Goal: Task Accomplishment & Management: Manage account settings

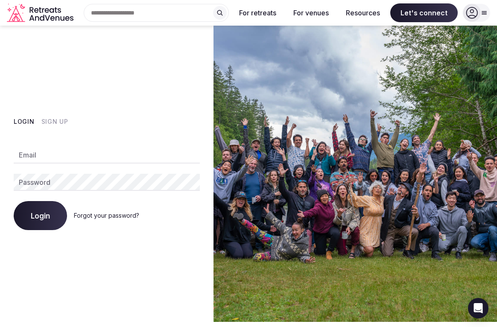
click at [39, 145] on div "Email Password Login Forgot your password?" at bounding box center [107, 183] width 186 height 94
click at [35, 155] on input "Email" at bounding box center [107, 155] width 186 height 17
paste input "**********"
type input "**********"
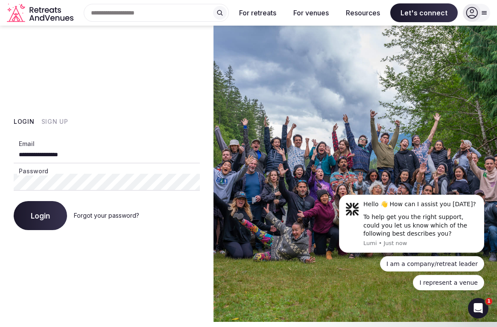
click at [40, 212] on span "Login" at bounding box center [40, 215] width 19 height 9
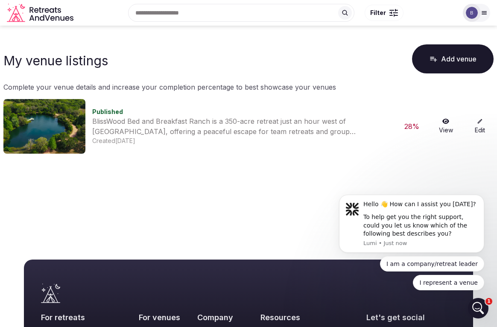
click at [485, 129] on link "Edit" at bounding box center [479, 126] width 27 height 16
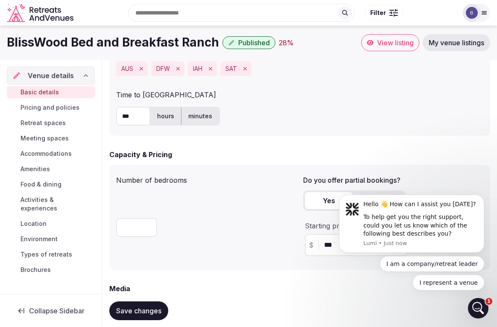
scroll to position [576, 0]
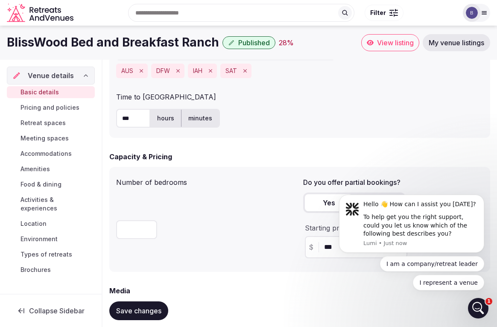
click at [37, 166] on span "Amenities" at bounding box center [35, 169] width 29 height 9
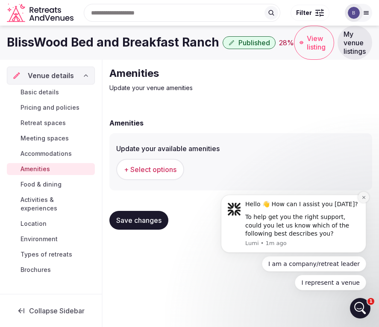
click at [362, 196] on icon "Dismiss notification" at bounding box center [363, 197] width 5 height 5
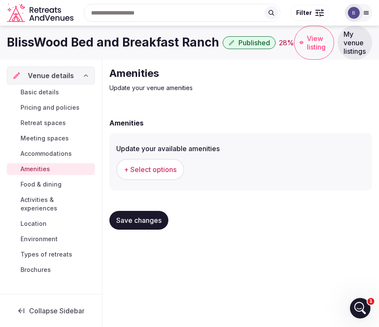
click at [153, 174] on span "+ Select options" at bounding box center [150, 169] width 53 height 9
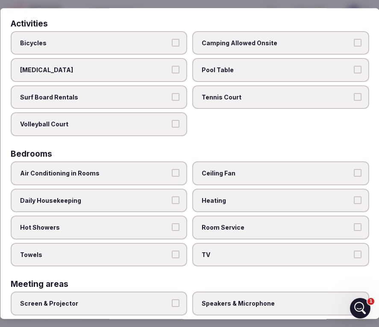
scroll to position [54, 0]
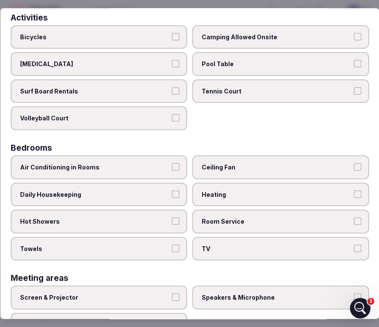
click at [85, 225] on span "Hot Showers" at bounding box center [94, 221] width 149 height 9
click at [172, 225] on button "Hot Showers" at bounding box center [176, 221] width 8 height 8
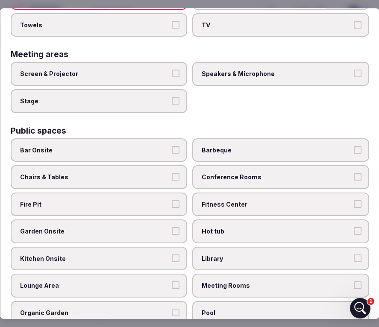
scroll to position [322, 0]
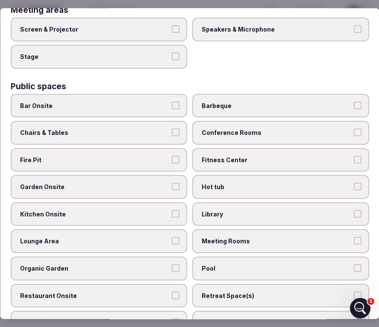
click at [100, 159] on span "Fire Pit" at bounding box center [94, 160] width 149 height 9
click at [172, 159] on button "Fire Pit" at bounding box center [176, 160] width 8 height 8
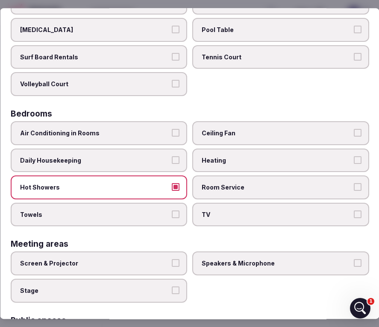
scroll to position [89, 0]
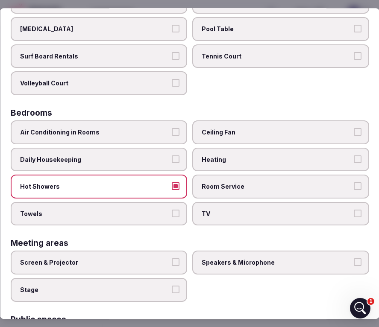
click at [81, 132] on span "Air Conditioning in Rooms" at bounding box center [94, 132] width 149 height 9
click at [172, 132] on button "Air Conditioning in Rooms" at bounding box center [176, 132] width 8 height 8
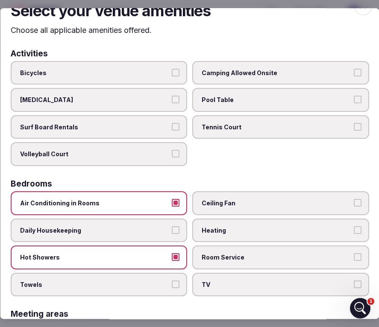
scroll to position [18, 0]
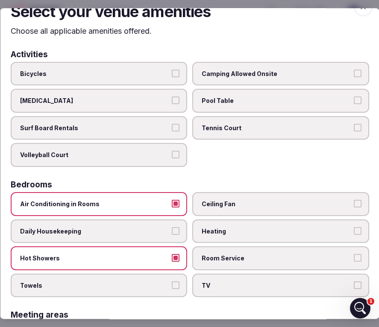
click at [104, 76] on span "Bicycles" at bounding box center [94, 74] width 149 height 9
click at [172, 76] on button "Bicycles" at bounding box center [176, 74] width 8 height 8
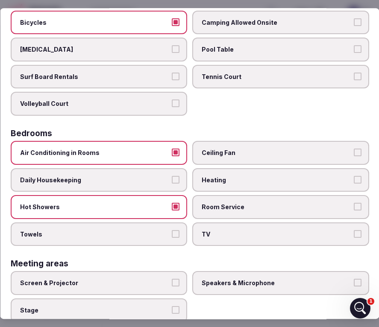
scroll to position [70, 0]
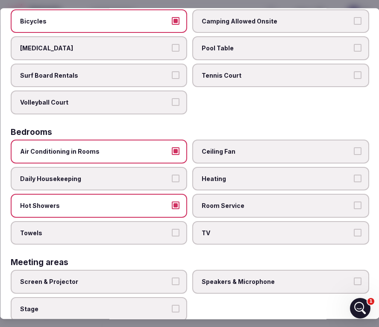
click at [42, 229] on span "Towels" at bounding box center [94, 233] width 149 height 9
click at [172, 229] on button "Towels" at bounding box center [176, 233] width 8 height 8
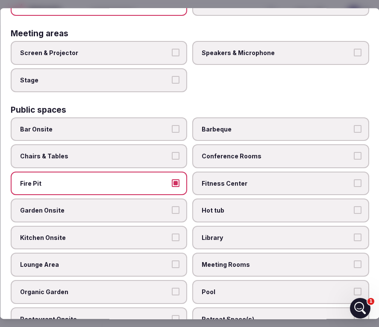
scroll to position [303, 0]
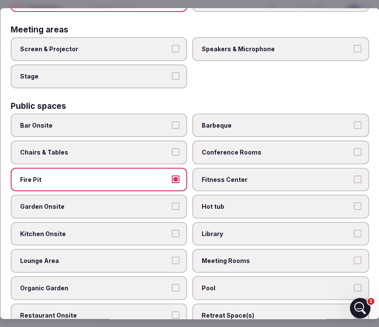
click at [72, 147] on label "Chairs & Tables" at bounding box center [98, 153] width 177 height 24
click at [172, 148] on button "Chairs & Tables" at bounding box center [176, 152] width 8 height 8
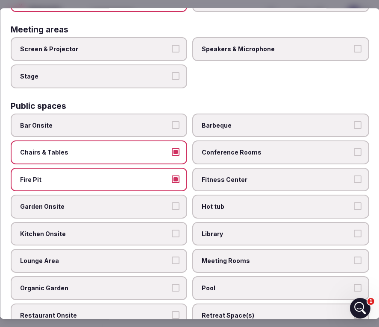
click at [72, 147] on label "Chairs & Tables" at bounding box center [98, 153] width 177 height 24
click at [172, 148] on button "Chairs & Tables" at bounding box center [176, 152] width 8 height 8
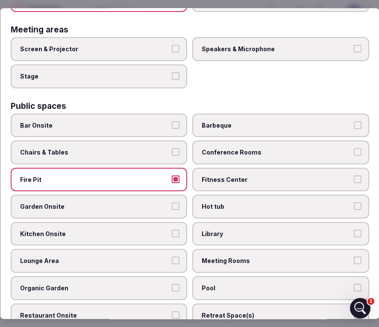
click at [72, 147] on label "Chairs & Tables" at bounding box center [98, 153] width 177 height 24
click at [172, 148] on button "Chairs & Tables" at bounding box center [176, 152] width 8 height 8
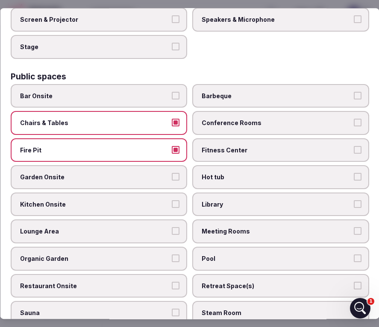
scroll to position [336, 0]
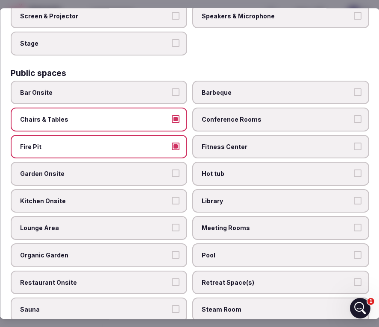
click at [98, 202] on span "Kitchen Onsite" at bounding box center [94, 201] width 149 height 9
click at [172, 202] on button "Kitchen Onsite" at bounding box center [176, 201] width 8 height 8
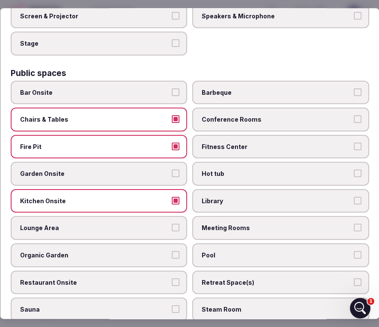
click at [103, 232] on span "Lounge Area" at bounding box center [94, 228] width 149 height 9
click at [172, 232] on button "Lounge Area" at bounding box center [176, 228] width 8 height 8
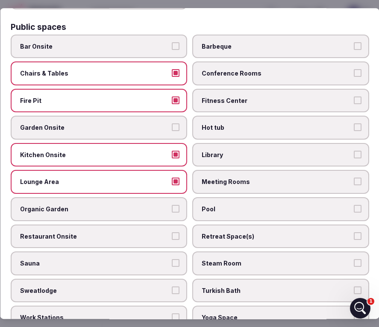
scroll to position [419, 0]
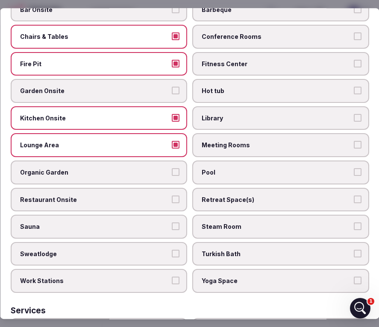
click at [228, 179] on label "Pool" at bounding box center [280, 173] width 177 height 24
click at [353, 176] on button "Pool" at bounding box center [357, 172] width 8 height 8
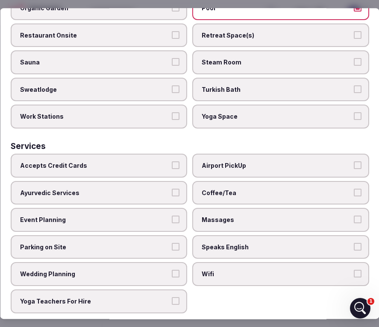
scroll to position [588, 0]
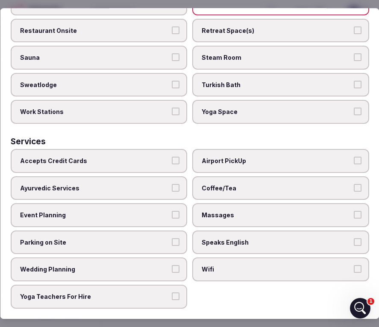
click at [104, 161] on span "Accepts Credit Cards" at bounding box center [94, 161] width 149 height 9
click at [172, 161] on button "Accepts Credit Cards" at bounding box center [176, 161] width 8 height 8
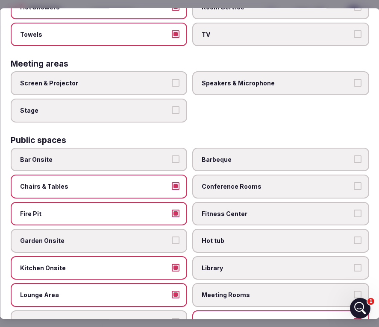
scroll to position [276, 0]
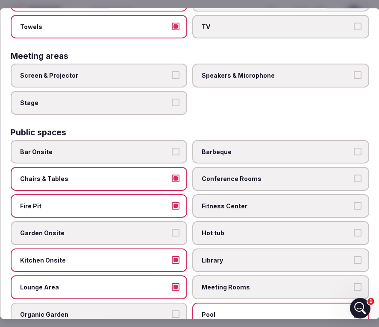
click at [232, 287] on span "Meeting Rooms" at bounding box center [276, 288] width 149 height 9
click at [353, 287] on button "Meeting Rooms" at bounding box center [357, 288] width 8 height 8
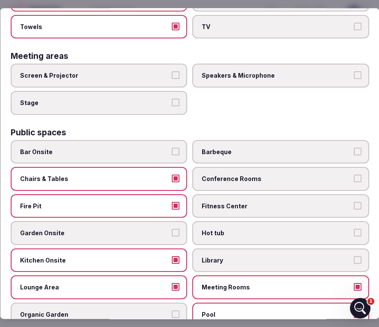
scroll to position [311, 0]
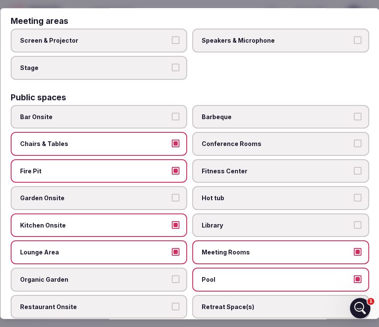
click at [249, 138] on label "Conference Rooms" at bounding box center [280, 144] width 177 height 24
click at [353, 140] on button "Conference Rooms" at bounding box center [357, 144] width 8 height 8
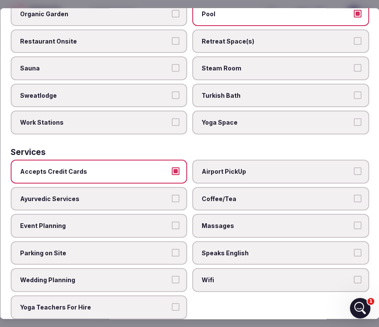
scroll to position [588, 0]
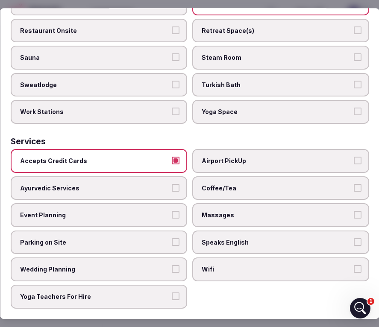
click at [245, 184] on label "Coffee/Tea" at bounding box center [280, 188] width 177 height 24
click at [353, 184] on button "Coffee/Tea" at bounding box center [357, 188] width 8 height 8
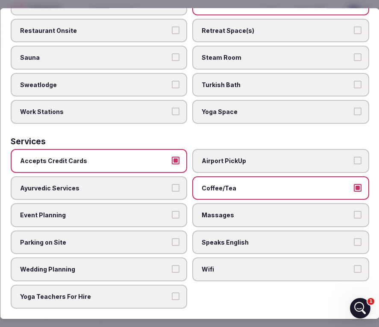
click at [88, 240] on span "Parking on Site" at bounding box center [94, 242] width 149 height 9
click at [172, 240] on button "Parking on Site" at bounding box center [176, 242] width 8 height 8
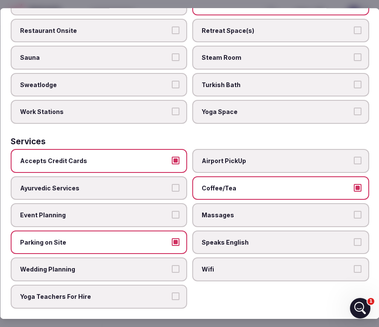
click at [221, 262] on label "Wifi" at bounding box center [280, 270] width 177 height 24
click at [353, 266] on button "Wifi" at bounding box center [357, 270] width 8 height 8
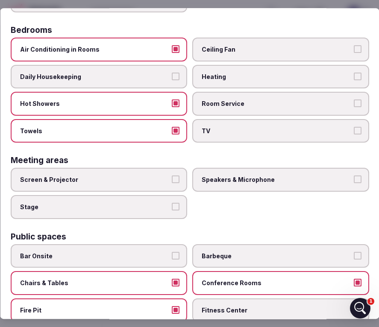
scroll to position [145, 0]
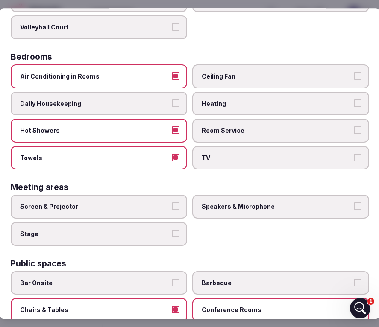
click at [120, 108] on label "Daily Housekeeping" at bounding box center [98, 104] width 177 height 24
click at [172, 107] on button "Daily Housekeeping" at bounding box center [176, 104] width 8 height 8
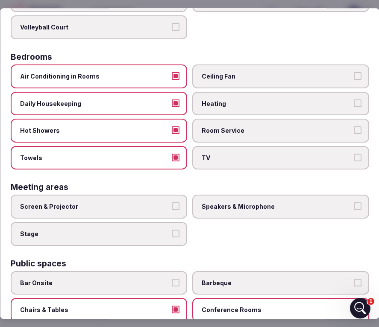
click at [104, 133] on span "Hot Showers" at bounding box center [94, 130] width 149 height 9
click at [172, 133] on button "Hot Showers" at bounding box center [176, 130] width 8 height 8
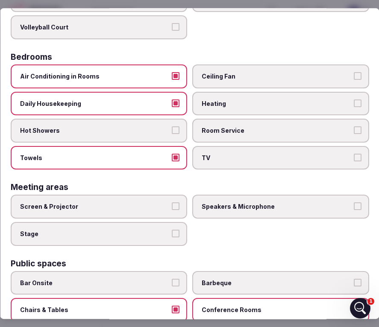
click at [106, 140] on label "Hot Showers" at bounding box center [98, 131] width 177 height 24
click at [172, 134] on button "Hot Showers" at bounding box center [176, 130] width 8 height 8
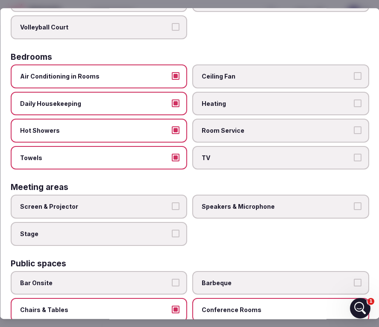
click at [114, 109] on label "Daily Housekeeping" at bounding box center [98, 104] width 177 height 24
click at [172, 107] on button "Daily Housekeeping" at bounding box center [176, 104] width 8 height 8
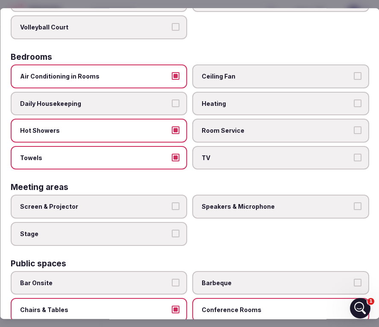
click at [239, 133] on span "Room Service" at bounding box center [276, 130] width 149 height 9
click at [353, 133] on button "Room Service" at bounding box center [357, 130] width 8 height 8
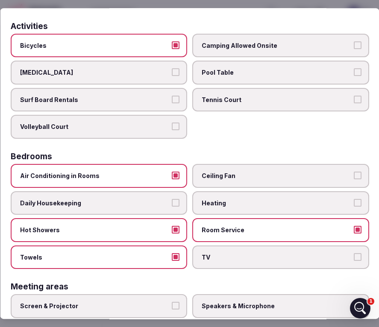
scroll to position [0, 0]
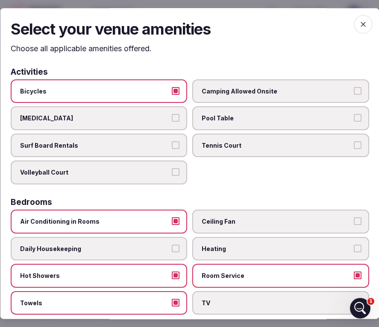
click at [366, 24] on icon "button" at bounding box center [362, 24] width 9 height 9
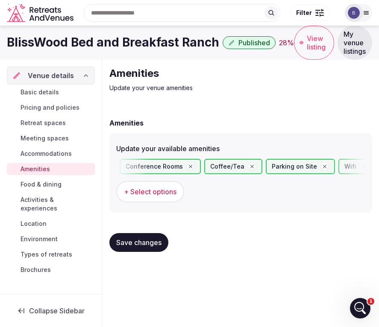
scroll to position [0, 780]
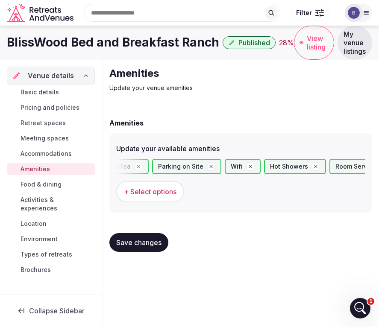
click at [142, 251] on button "Save changes" at bounding box center [138, 242] width 59 height 19
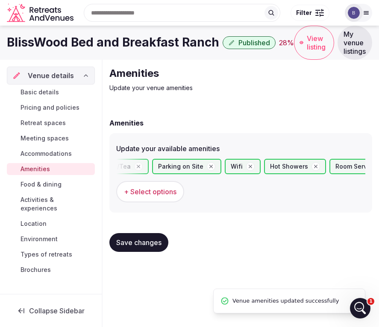
click at [37, 182] on span "Food & dining" at bounding box center [41, 184] width 41 height 9
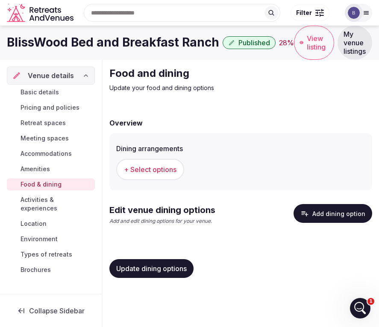
click at [152, 168] on span "+ Select options" at bounding box center [150, 169] width 53 height 9
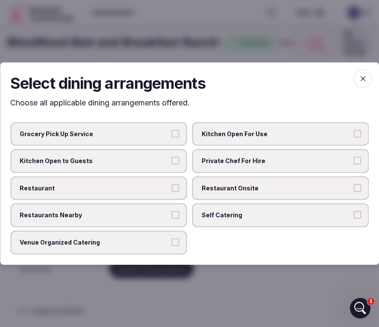
click at [68, 212] on span "Restaurants Nearby" at bounding box center [94, 215] width 149 height 9
click at [172, 212] on button "Restaurants Nearby" at bounding box center [176, 215] width 8 height 8
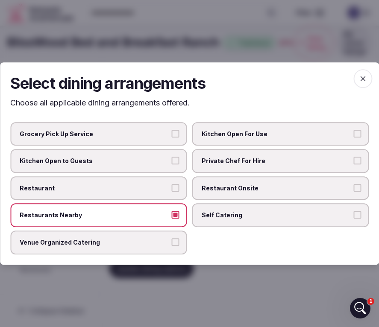
click at [245, 130] on span "Kitchen Open For Use" at bounding box center [276, 134] width 149 height 9
click at [353, 130] on button "Kitchen Open For Use" at bounding box center [357, 134] width 8 height 8
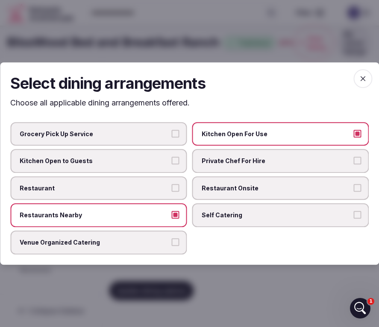
click at [113, 243] on span "Venue Organized Catering" at bounding box center [94, 242] width 149 height 9
click at [172, 243] on button "Venue Organized Catering" at bounding box center [176, 242] width 8 height 8
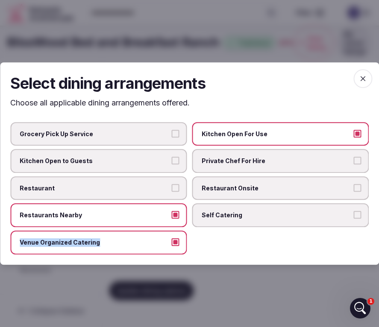
drag, startPoint x: 100, startPoint y: 242, endPoint x: 17, endPoint y: 244, distance: 82.9
click at [17, 244] on label "Venue Organized Catering" at bounding box center [98, 243] width 177 height 24
copy span "Venue Organized Catering"
click at [223, 235] on div "Grocery Pick Up Service Kitchen Open For Use Kitchen Open to Guests Private Che…" at bounding box center [189, 188] width 358 height 132
click at [364, 87] on span "button" at bounding box center [362, 78] width 19 height 19
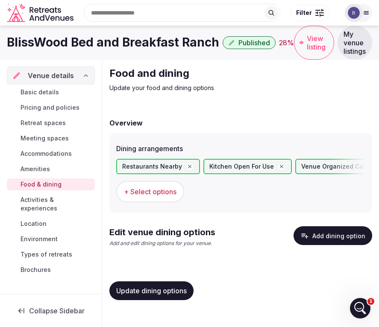
click at [164, 297] on button "Update dining options" at bounding box center [151, 290] width 84 height 19
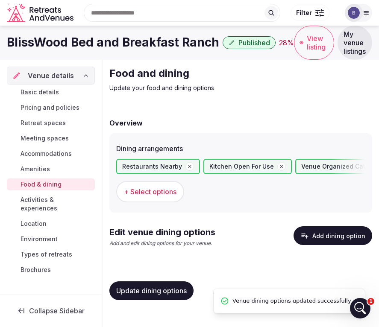
click at [42, 93] on span "Basic details" at bounding box center [40, 92] width 38 height 9
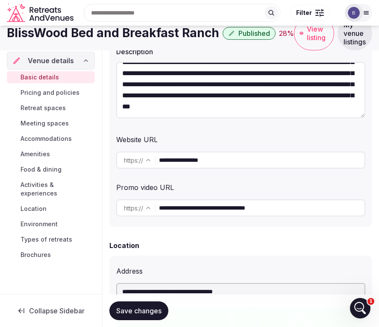
scroll to position [134, 0]
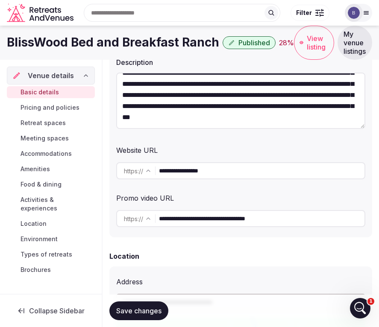
click at [30, 166] on span "Amenities" at bounding box center [35, 169] width 29 height 9
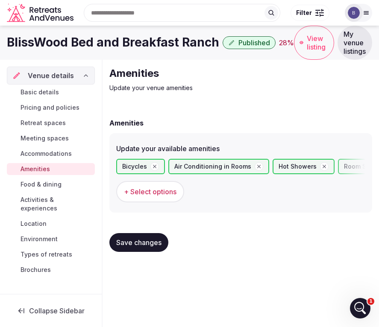
click at [148, 198] on button "+ Select options" at bounding box center [150, 191] width 68 height 21
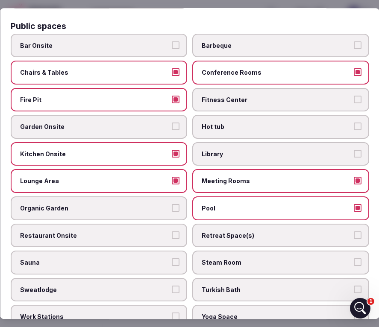
scroll to position [333, 0]
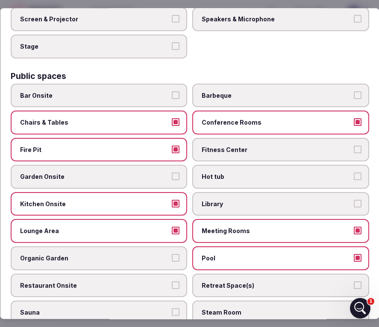
click at [240, 101] on label "Barbeque" at bounding box center [280, 96] width 177 height 24
click at [353, 99] on button "Barbeque" at bounding box center [357, 95] width 8 height 8
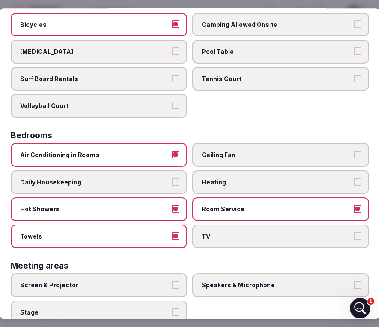
scroll to position [0, 0]
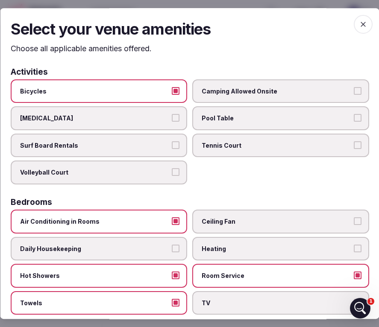
click at [361, 26] on icon "button" at bounding box center [362, 24] width 9 height 9
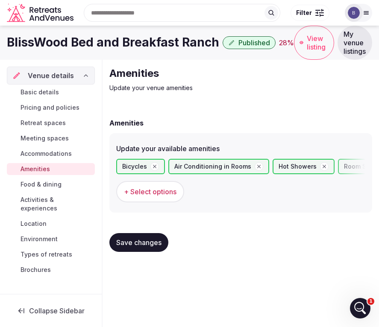
click at [135, 243] on span "Save changes" at bounding box center [138, 242] width 45 height 9
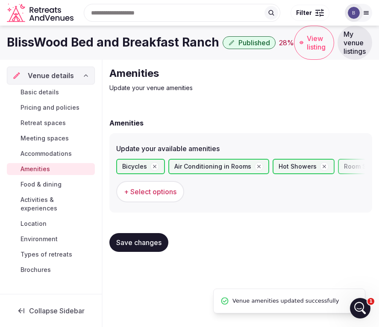
click at [43, 92] on span "Basic details" at bounding box center [40, 92] width 38 height 9
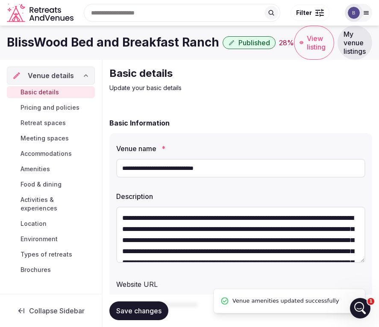
click at [44, 111] on span "Pricing and policies" at bounding box center [50, 107] width 59 height 9
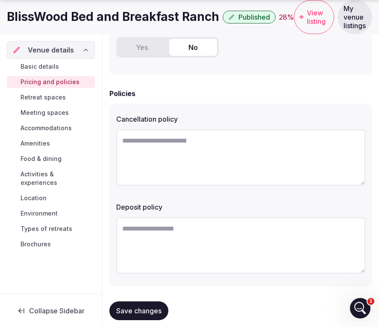
scroll to position [335, 0]
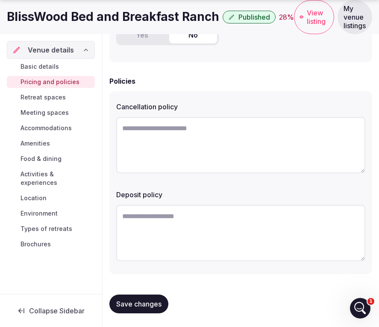
click at [214, 128] on textarea at bounding box center [240, 145] width 249 height 56
paste textarea "**********"
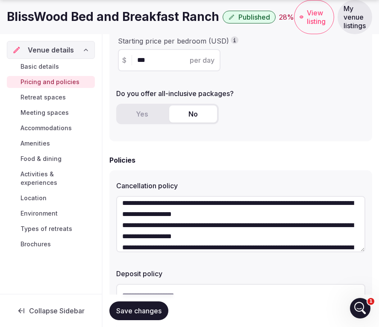
scroll to position [52, 0]
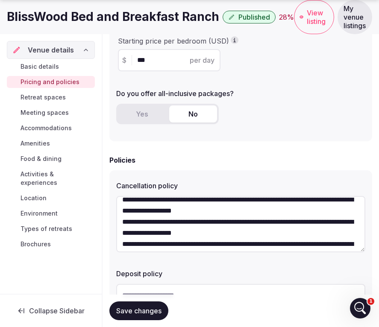
click at [122, 201] on textarea "**********" at bounding box center [240, 224] width 249 height 56
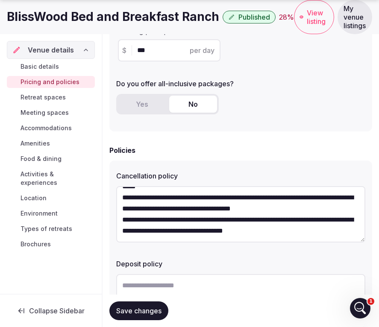
scroll to position [275, 0]
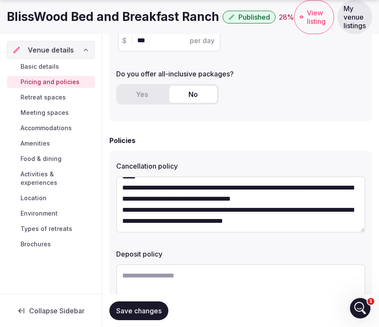
type textarea "**********"
click at [211, 249] on div "Deposit policy" at bounding box center [240, 252] width 249 height 12
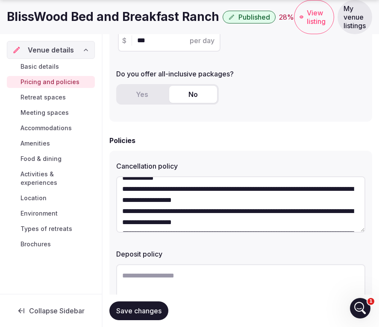
scroll to position [0, 0]
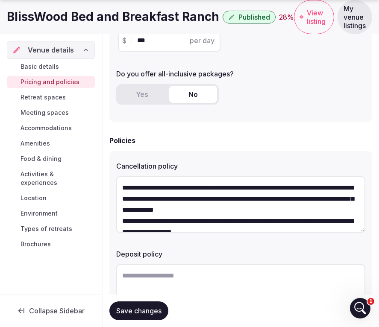
drag, startPoint x: 311, startPoint y: 224, endPoint x: 88, endPoint y: 154, distance: 233.7
click at [88, 154] on div "Venue details Basic details Pricing and policies Retreat spaces Meeting spaces …" at bounding box center [189, 85] width 379 height 601
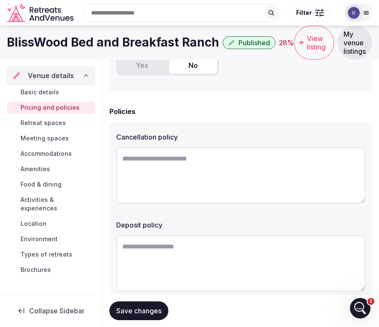
paste textarea "**********"
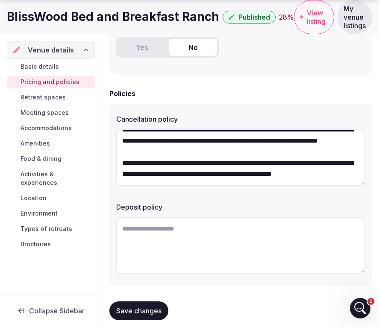
scroll to position [328, 0]
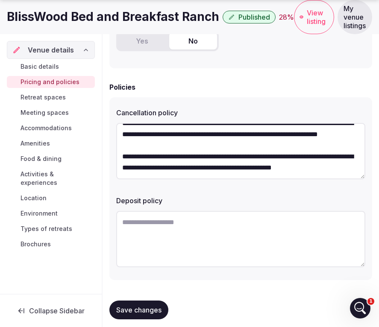
type textarea "**********"
click at [146, 240] on textarea at bounding box center [240, 239] width 249 height 56
paste textarea "**********"
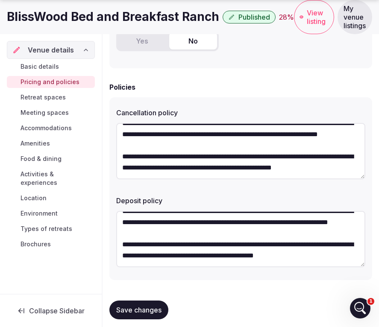
scroll to position [335, 0]
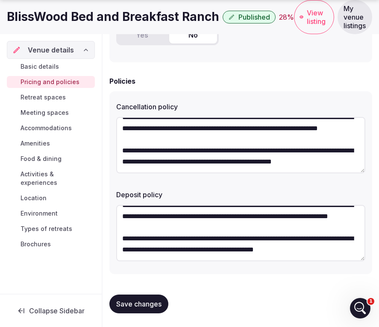
type textarea "**********"
click at [128, 302] on span "Save changes" at bounding box center [138, 304] width 45 height 9
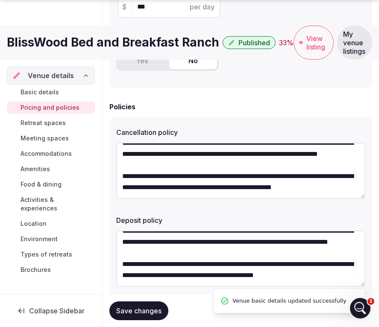
scroll to position [302, 0]
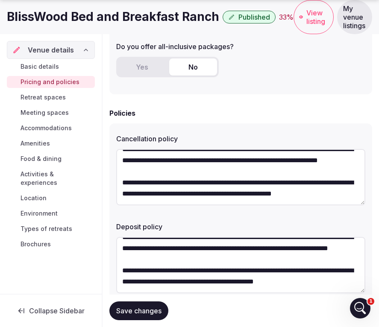
click at [34, 225] on span "Types of retreats" at bounding box center [47, 229] width 52 height 9
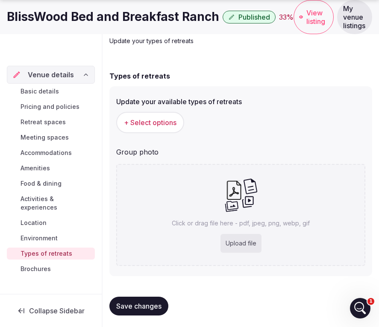
scroll to position [49, 0]
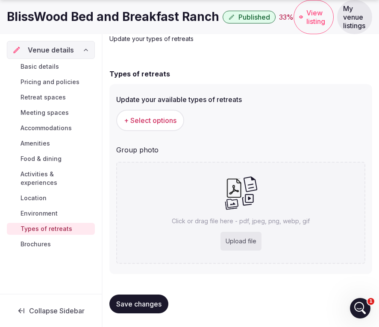
click at [252, 240] on div "Upload file" at bounding box center [240, 241] width 41 height 19
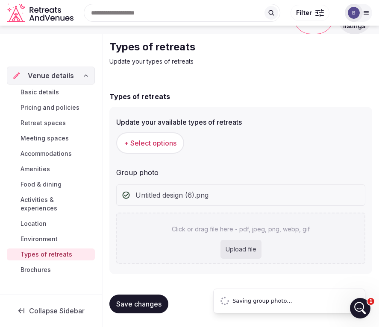
scroll to position [0, 0]
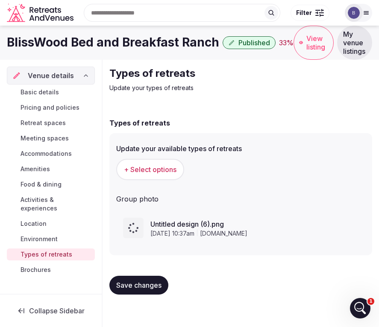
click at [188, 222] on span "Untitled design (6).png" at bounding box center [254, 224] width 208 height 10
click at [164, 171] on span "+ Select options" at bounding box center [150, 169] width 53 height 9
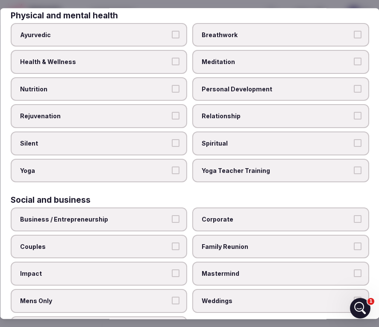
scroll to position [479, 0]
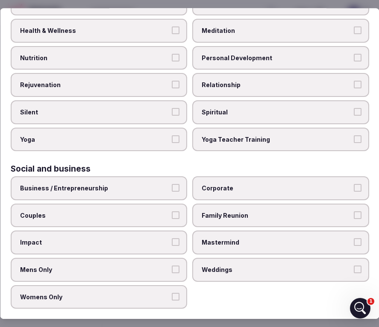
click at [141, 187] on span "Business / Entrepreneurship" at bounding box center [94, 188] width 149 height 9
click at [172, 187] on button "Business / Entrepreneurship" at bounding box center [176, 188] width 8 height 8
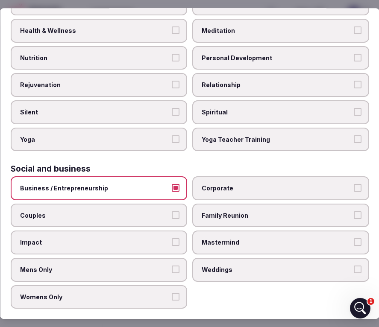
click at [132, 211] on span "Couples" at bounding box center [94, 215] width 149 height 9
click at [172, 211] on button "Couples" at bounding box center [176, 215] width 8 height 8
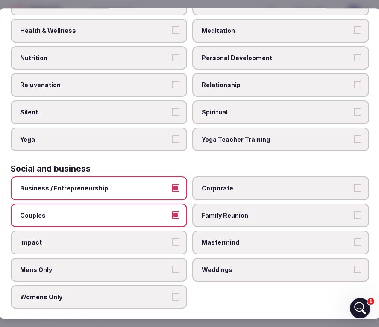
click at [243, 193] on label "Corporate" at bounding box center [280, 188] width 177 height 24
click at [353, 192] on button "Corporate" at bounding box center [357, 188] width 8 height 8
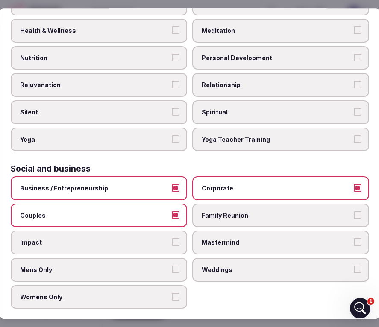
click at [225, 269] on span "Weddings" at bounding box center [276, 270] width 149 height 9
click at [353, 269] on button "Weddings" at bounding box center [357, 270] width 8 height 8
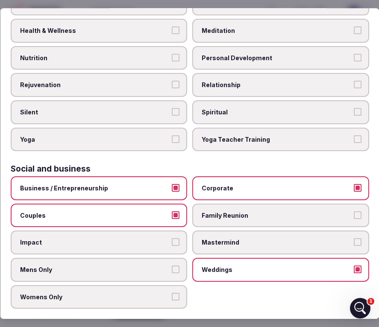
click at [240, 215] on span "Family Reunion" at bounding box center [276, 215] width 149 height 9
click at [353, 215] on button "Family Reunion" at bounding box center [357, 215] width 8 height 8
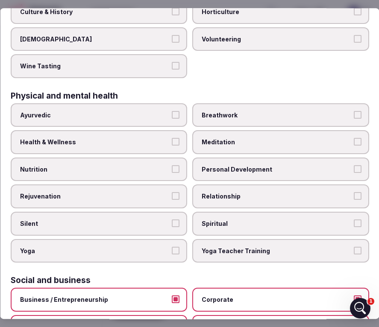
scroll to position [362, 0]
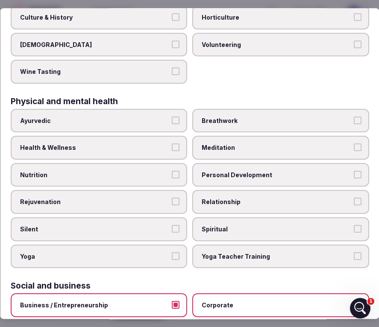
click at [232, 201] on span "Relationship" at bounding box center [276, 202] width 149 height 9
click at [353, 201] on button "Relationship" at bounding box center [357, 202] width 8 height 8
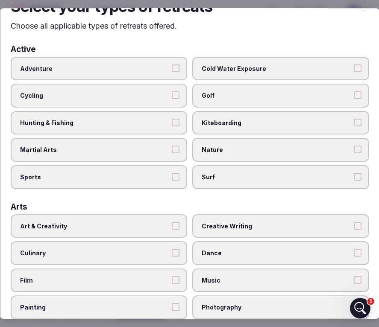
scroll to position [18, 0]
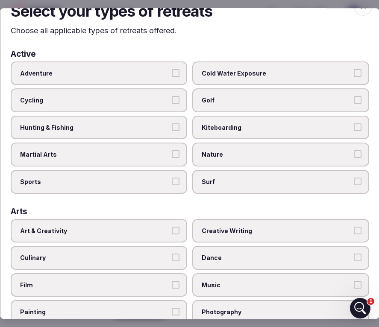
click at [117, 123] on label "Hunting & Fishing" at bounding box center [98, 128] width 177 height 24
click at [172, 123] on button "Hunting & Fishing" at bounding box center [176, 127] width 8 height 8
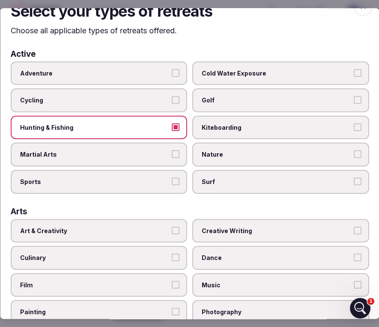
click at [103, 76] on span "Adventure" at bounding box center [94, 73] width 149 height 9
click at [172, 76] on button "Adventure" at bounding box center [176, 73] width 8 height 8
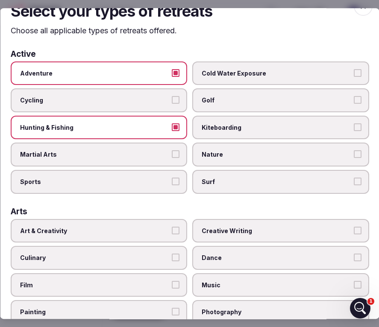
click at [213, 154] on span "Nature" at bounding box center [276, 155] width 149 height 9
click at [353, 154] on button "Nature" at bounding box center [357, 155] width 8 height 8
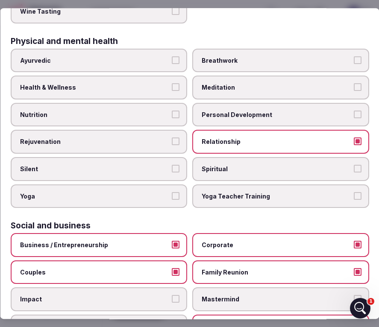
scroll to position [479, 0]
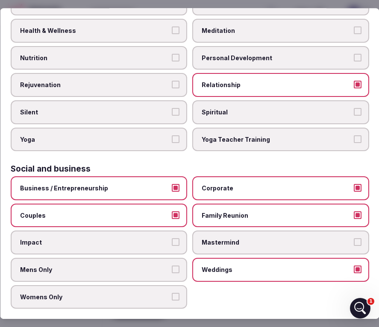
click at [347, 85] on span "Relationship" at bounding box center [276, 85] width 149 height 9
click at [353, 85] on button "Relationship" at bounding box center [357, 85] width 8 height 8
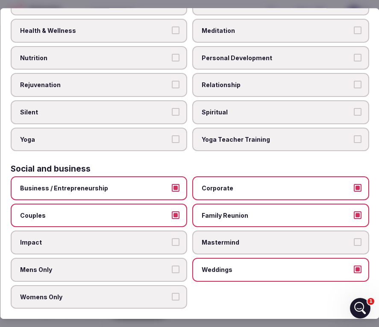
click at [251, 272] on span "Weddings" at bounding box center [276, 270] width 149 height 9
click at [353, 272] on button "Weddings" at bounding box center [357, 270] width 8 height 8
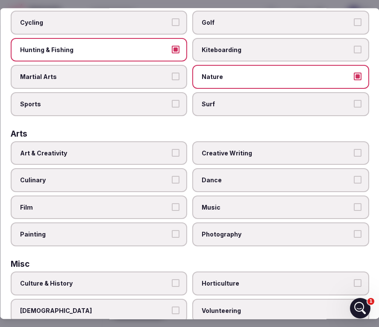
scroll to position [0, 0]
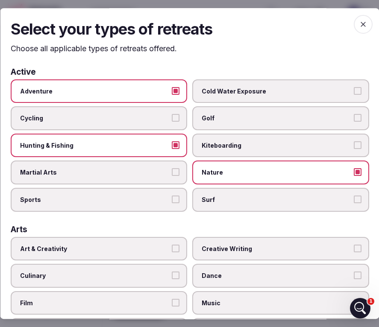
click at [361, 24] on icon "button" at bounding box center [362, 24] width 9 height 9
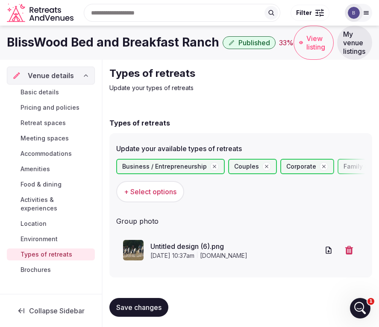
scroll to position [3, 0]
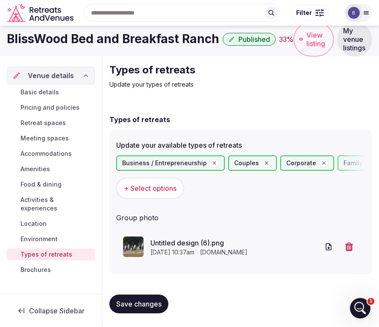
click at [154, 188] on span "+ Select options" at bounding box center [150, 188] width 53 height 9
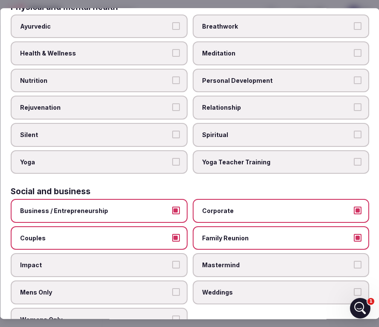
scroll to position [479, 0]
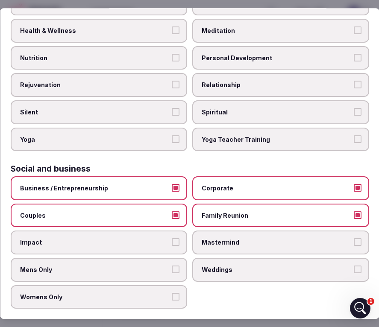
click at [230, 264] on label "Weddings" at bounding box center [280, 270] width 177 height 24
click at [353, 266] on button "Weddings" at bounding box center [357, 270] width 8 height 8
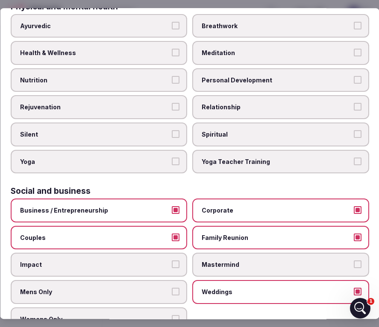
scroll to position [455, 0]
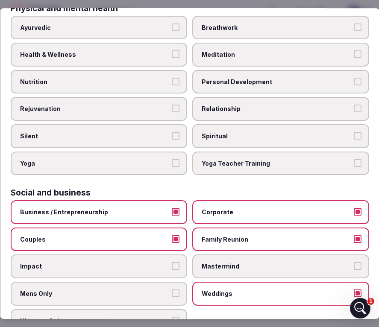
click at [217, 107] on span "Relationship" at bounding box center [276, 109] width 149 height 9
click at [353, 107] on button "Relationship" at bounding box center [357, 109] width 8 height 8
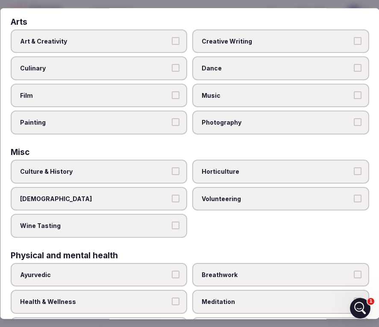
scroll to position [220, 0]
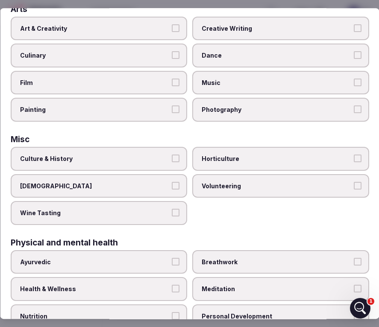
click at [108, 222] on label "Wine Tasting" at bounding box center [98, 213] width 177 height 24
click at [172, 217] on button "Wine Tasting" at bounding box center [176, 213] width 8 height 8
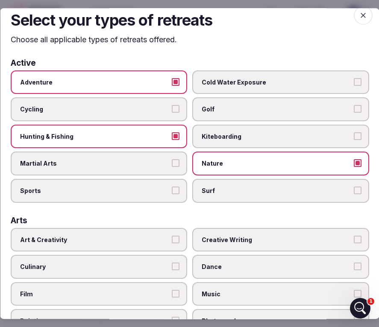
scroll to position [0, 0]
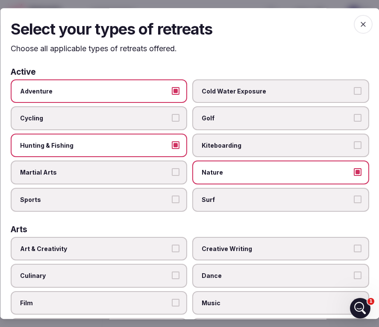
click at [362, 27] on icon "button" at bounding box center [362, 24] width 9 height 9
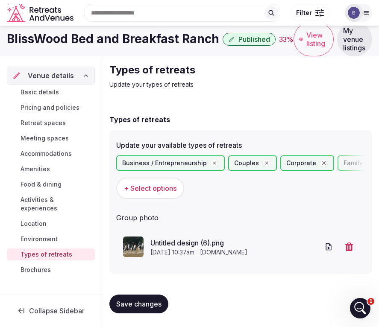
click at [141, 307] on span "Save changes" at bounding box center [138, 304] width 45 height 9
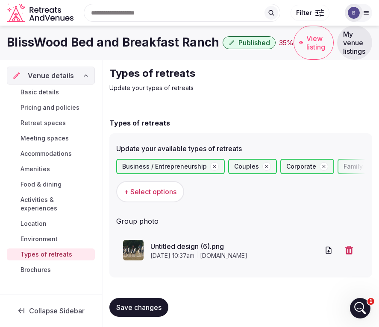
scroll to position [3, 0]
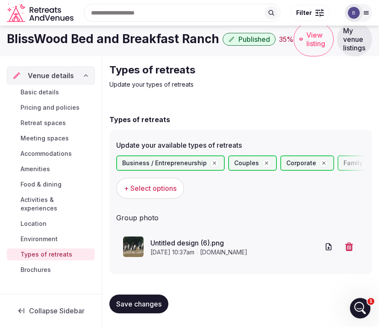
click at [150, 310] on button "Save changes" at bounding box center [138, 304] width 59 height 19
click at [37, 198] on span "Activities & experiences" at bounding box center [56, 204] width 71 height 17
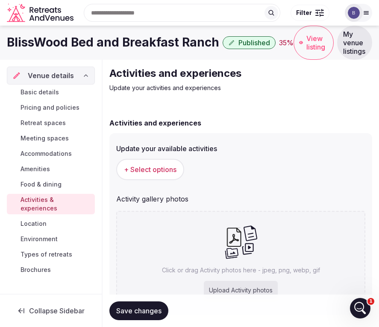
scroll to position [26, 0]
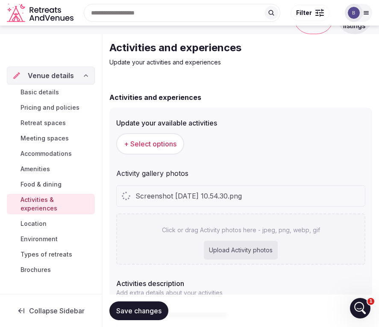
click at [141, 148] on span "+ Select options" at bounding box center [150, 143] width 53 height 9
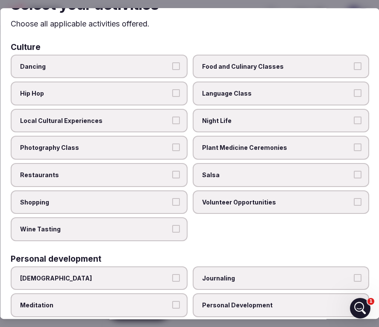
scroll to position [46, 0]
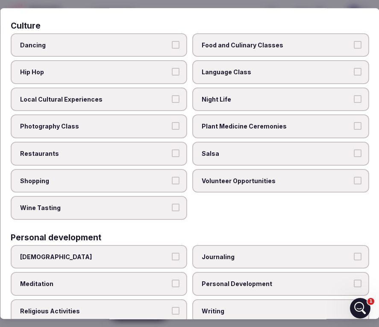
click at [123, 102] on span "Local Cultural Experiences" at bounding box center [94, 99] width 149 height 9
click at [172, 102] on button "Local Cultural Experiences" at bounding box center [176, 99] width 8 height 8
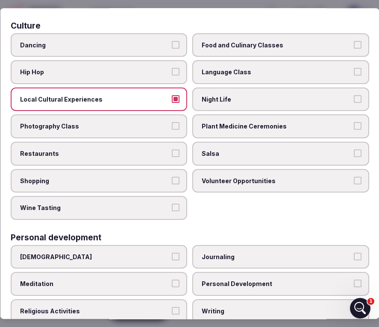
click at [170, 94] on label "Local Cultural Experiences" at bounding box center [98, 100] width 177 height 24
click at [172, 95] on button "Local Cultural Experiences" at bounding box center [176, 99] width 8 height 8
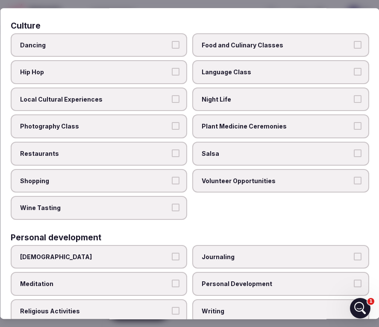
click at [267, 95] on span "Night Life" at bounding box center [276, 99] width 149 height 9
click at [353, 95] on button "Night Life" at bounding box center [357, 99] width 8 height 8
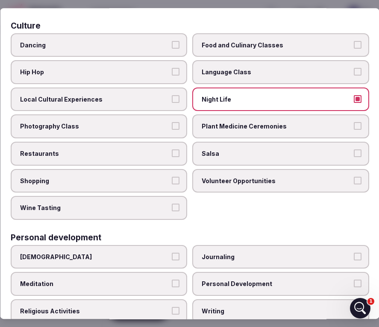
click at [111, 158] on span "Restaurants" at bounding box center [94, 153] width 149 height 9
click at [172, 157] on button "Restaurants" at bounding box center [176, 153] width 8 height 8
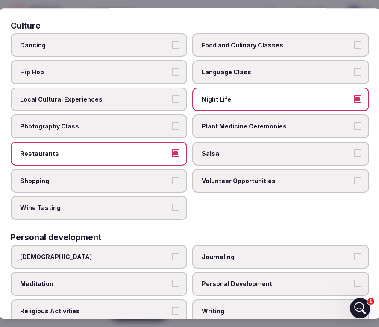
click at [110, 179] on span "Shopping" at bounding box center [94, 181] width 149 height 9
click at [172, 179] on button "Shopping" at bounding box center [176, 181] width 8 height 8
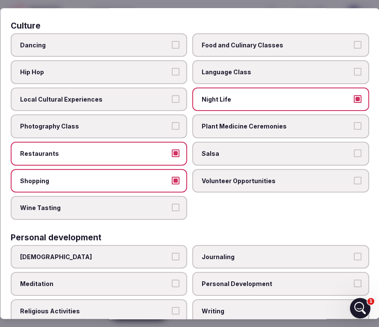
click at [116, 208] on span "Wine Tasting" at bounding box center [94, 208] width 149 height 9
click at [172, 208] on button "Wine Tasting" at bounding box center [176, 208] width 8 height 8
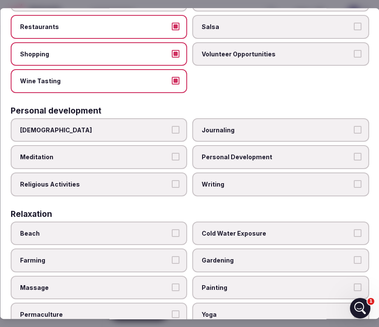
scroll to position [309, 0]
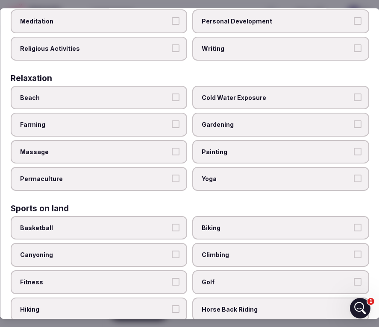
click at [75, 149] on span "Massage" at bounding box center [94, 152] width 149 height 9
click at [172, 149] on button "Massage" at bounding box center [176, 152] width 8 height 8
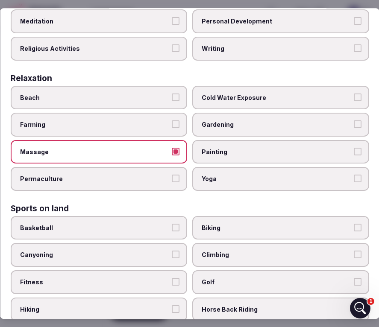
click at [253, 99] on span "Cold Water Exposure" at bounding box center [276, 98] width 149 height 9
click at [353, 99] on button "Cold Water Exposure" at bounding box center [357, 98] width 8 height 8
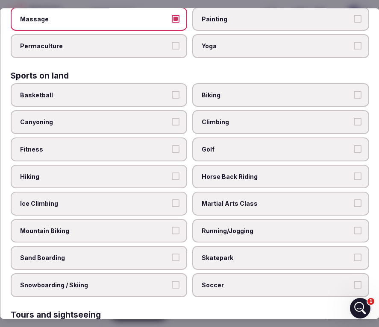
scroll to position [450, 0]
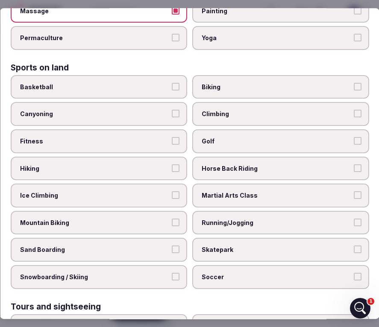
click at [79, 147] on label "Fitness" at bounding box center [98, 141] width 177 height 24
click at [172, 145] on button "Fitness" at bounding box center [176, 141] width 8 height 8
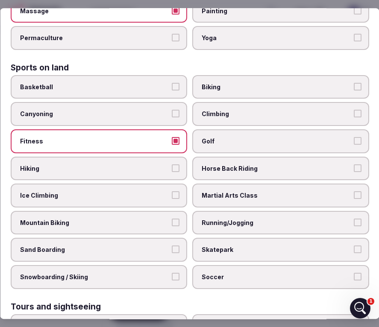
click at [76, 167] on span "Hiking" at bounding box center [94, 168] width 149 height 9
click at [172, 167] on button "Hiking" at bounding box center [176, 168] width 8 height 8
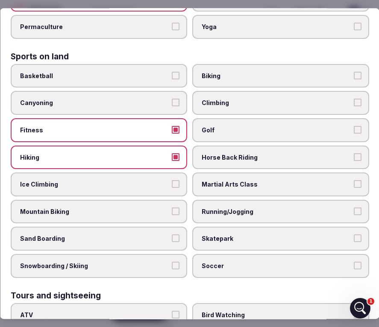
scroll to position [461, 0]
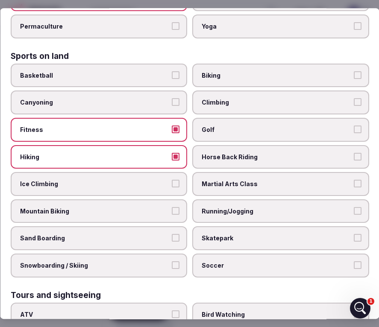
click at [265, 156] on span "Horse Back Riding" at bounding box center [276, 157] width 149 height 9
click at [353, 156] on button "Horse Back Riding" at bounding box center [357, 157] width 8 height 8
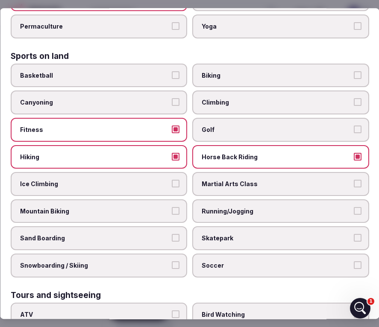
click at [246, 79] on span "Biking" at bounding box center [276, 75] width 149 height 9
click at [353, 79] on button "Biking" at bounding box center [357, 75] width 8 height 8
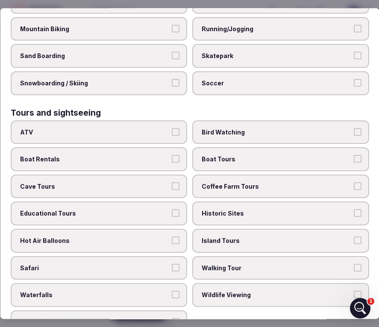
scroll to position [660, 0]
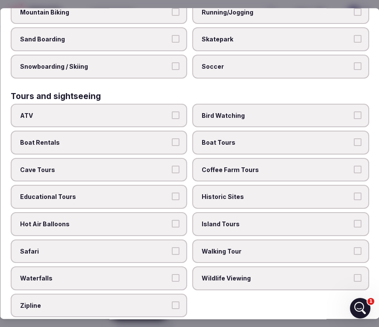
click at [225, 114] on span "Bird Watching" at bounding box center [276, 115] width 149 height 9
click at [353, 114] on button "Bird Watching" at bounding box center [357, 115] width 8 height 8
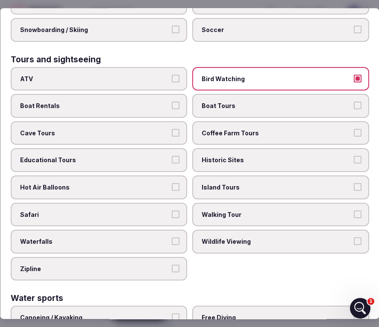
scroll to position [705, 0]
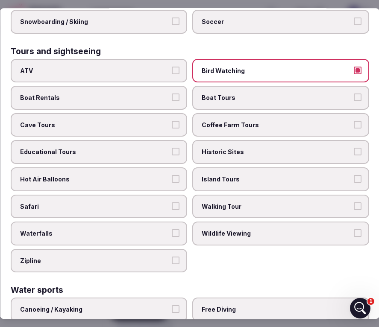
click at [249, 237] on span "Wildlife Viewing" at bounding box center [276, 233] width 149 height 9
click at [353, 237] on button "Wildlife Viewing" at bounding box center [357, 233] width 8 height 8
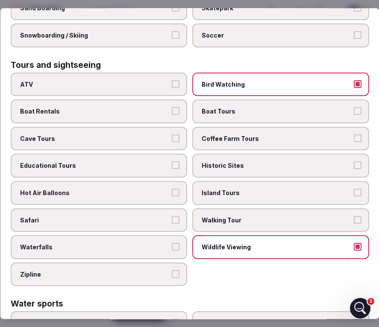
scroll to position [689, 0]
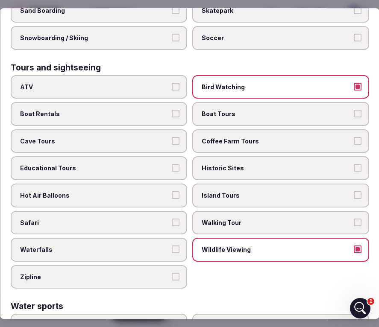
click at [240, 224] on span "Walking Tour" at bounding box center [276, 223] width 149 height 9
click at [353, 224] on button "Walking Tour" at bounding box center [357, 223] width 8 height 8
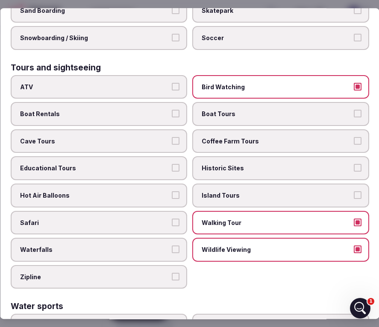
click at [93, 223] on span "Safari" at bounding box center [94, 223] width 149 height 9
click at [172, 223] on button "Safari" at bounding box center [176, 223] width 8 height 8
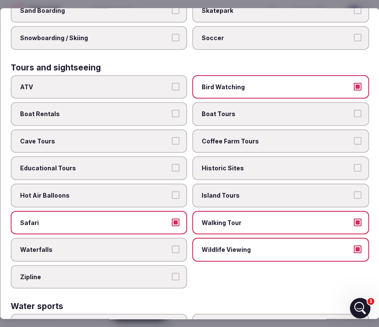
click at [90, 168] on span "Educational Tours" at bounding box center [94, 168] width 149 height 9
click at [172, 168] on button "Educational Tours" at bounding box center [176, 168] width 8 height 8
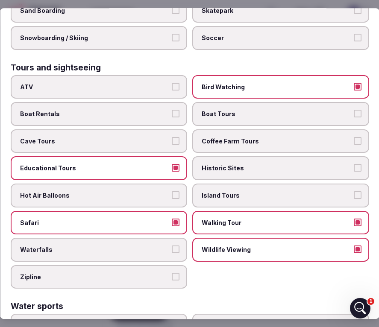
click at [90, 168] on span "Educational Tours" at bounding box center [94, 168] width 149 height 9
click at [172, 168] on button "Educational Tours" at bounding box center [176, 168] width 8 height 8
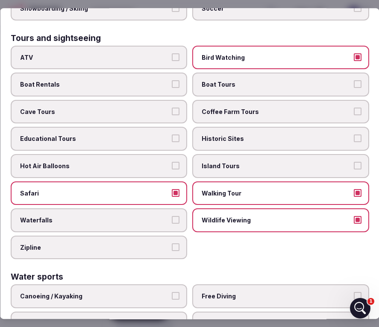
scroll to position [854, 0]
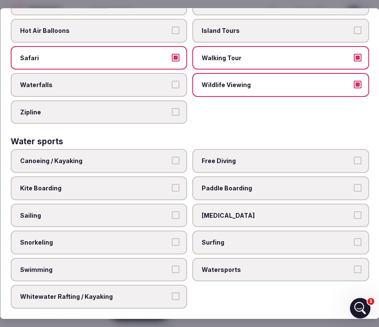
click at [103, 274] on label "Swimming" at bounding box center [98, 270] width 177 height 24
click at [172, 273] on button "Swimming" at bounding box center [176, 270] width 8 height 8
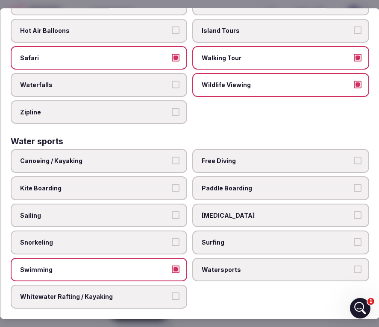
click at [241, 305] on div "Canoeing / Kayaking Free Diving Kite Boarding Paddle Boarding Sailing [MEDICAL_…" at bounding box center [189, 229] width 358 height 160
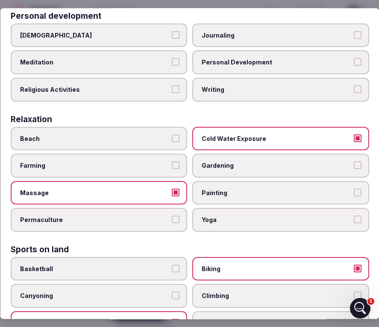
scroll to position [0, 0]
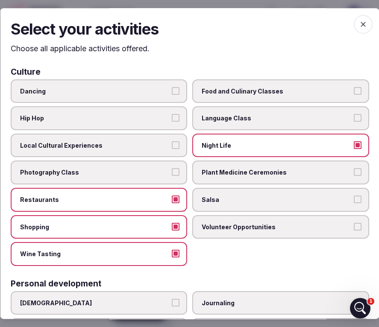
click at [358, 24] on span "button" at bounding box center [362, 24] width 19 height 19
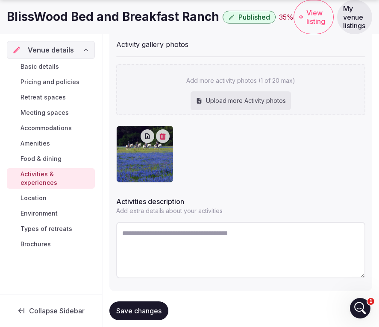
scroll to position [194, 0]
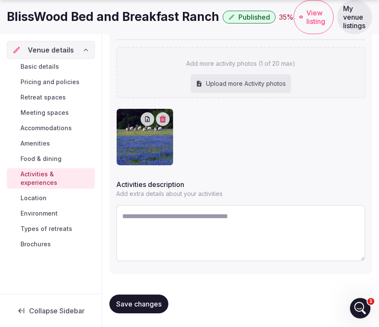
click at [192, 218] on textarea at bounding box center [240, 233] width 249 height 56
paste textarea "**********"
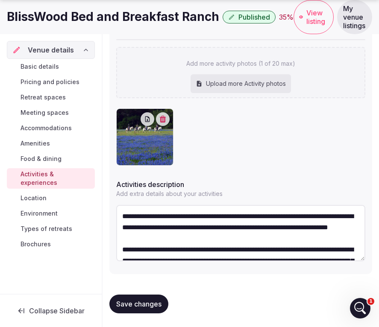
scroll to position [44, 0]
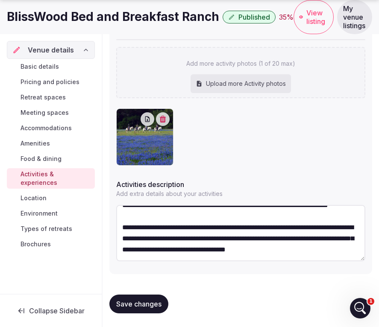
type textarea "**********"
click at [147, 304] on span "Save changes" at bounding box center [138, 304] width 45 height 9
click at [41, 97] on span "Retreat spaces" at bounding box center [43, 97] width 45 height 9
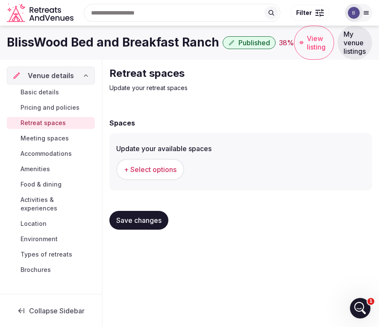
click at [50, 137] on span "Meeting spaces" at bounding box center [45, 138] width 48 height 9
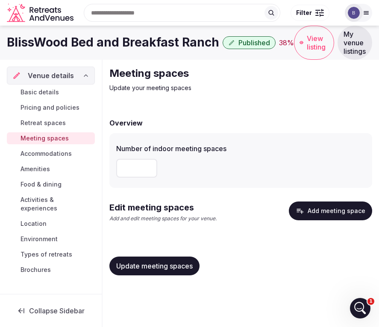
click at [61, 108] on span "Pricing and policies" at bounding box center [50, 107] width 59 height 9
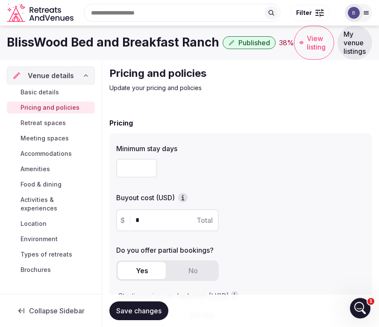
click at [62, 91] on link "Basic details" at bounding box center [51, 92] width 88 height 12
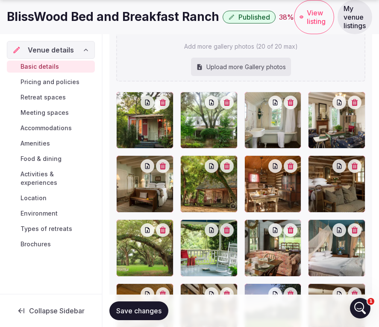
scroll to position [1242, 0]
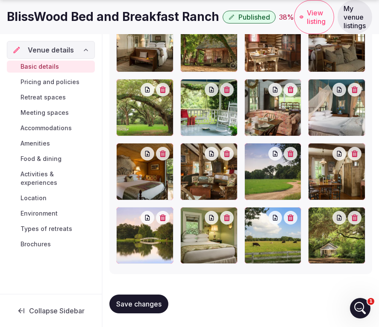
click at [36, 145] on span "Amenities" at bounding box center [35, 143] width 29 height 9
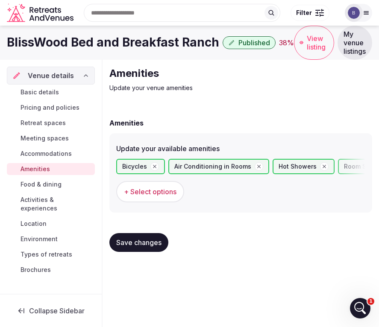
click at [43, 183] on span "Food & dining" at bounding box center [41, 184] width 41 height 9
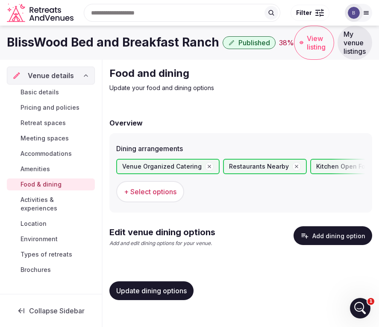
click at [47, 196] on span "Activities & experiences" at bounding box center [56, 204] width 71 height 17
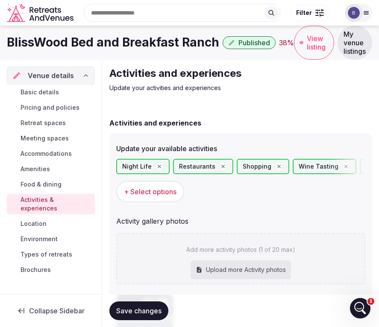
click at [39, 220] on span "Location" at bounding box center [34, 224] width 26 height 9
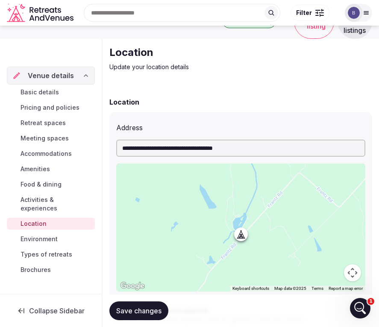
scroll to position [21, 0]
click at [36, 235] on span "Environment" at bounding box center [39, 239] width 37 height 9
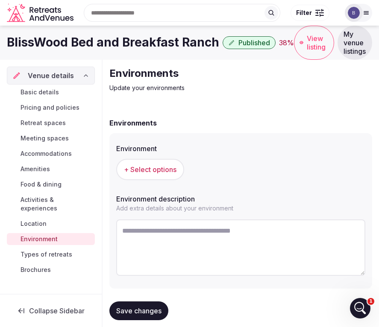
scroll to position [15, 0]
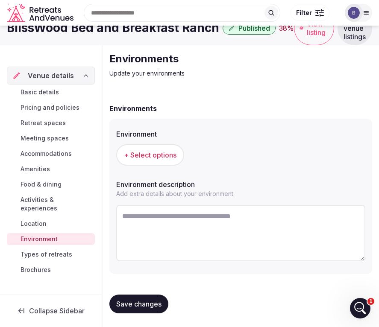
click at [44, 250] on span "Types of retreats" at bounding box center [47, 254] width 52 height 9
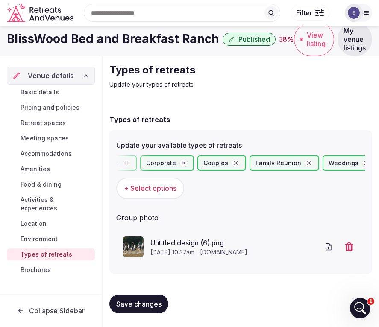
scroll to position [0, 397]
click at [52, 264] on link "Brochures" at bounding box center [51, 270] width 88 height 12
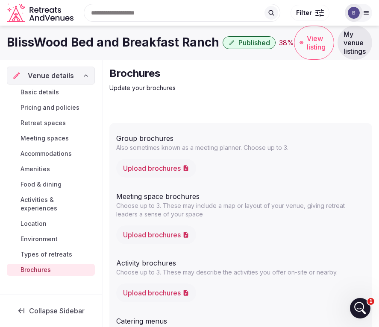
click at [213, 79] on h2 "Brochures" at bounding box center [240, 74] width 263 height 14
click at [283, 42] on div "38 %" at bounding box center [286, 43] width 15 height 10
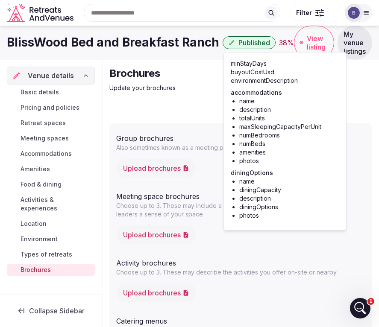
scroll to position [30, 0]
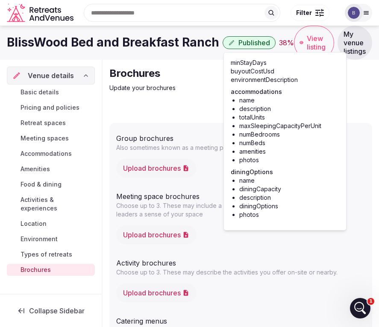
click at [44, 152] on span "Accommodations" at bounding box center [46, 153] width 51 height 9
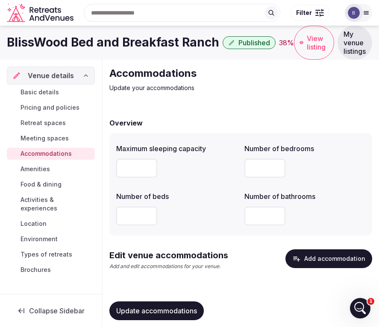
scroll to position [10, 0]
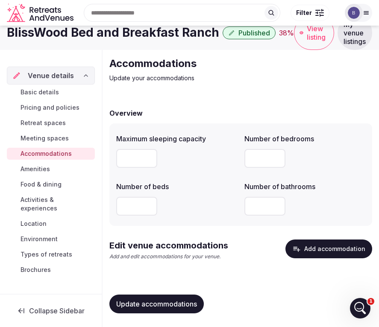
click at [281, 39] on div "Published 38 %" at bounding box center [258, 32] width 71 height 13
click at [282, 34] on div "Search Popular Destinations [GEOGRAPHIC_DATA], [GEOGRAPHIC_DATA] [GEOGRAPHIC_DA…" at bounding box center [189, 13] width 365 height 44
click at [284, 29] on div "Search Popular Destinations [GEOGRAPHIC_DATA], [GEOGRAPHIC_DATA] [GEOGRAPHIC_DA…" at bounding box center [208, 12] width 263 height 37
click at [283, 34] on div "Search Popular Destinations [GEOGRAPHIC_DATA], [GEOGRAPHIC_DATA] [GEOGRAPHIC_DA…" at bounding box center [189, 13] width 365 height 44
click at [276, 62] on h2 "Accommodations" at bounding box center [240, 64] width 263 height 14
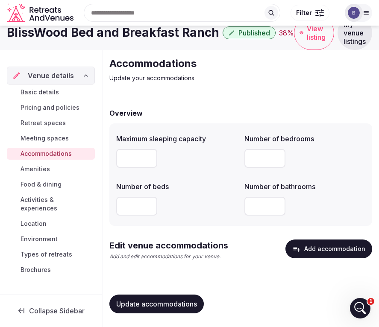
scroll to position [0, 0]
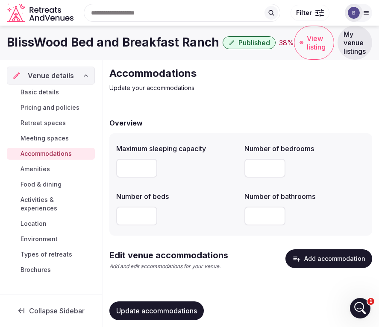
click at [281, 91] on p "Update your accommodations" at bounding box center [240, 88] width 263 height 9
click at [285, 44] on div "38 %" at bounding box center [286, 43] width 15 height 10
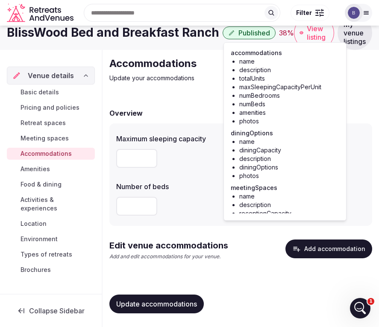
scroll to position [61, 0]
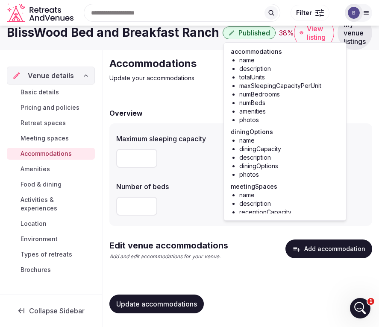
click at [36, 184] on span "Food & dining" at bounding box center [41, 184] width 41 height 9
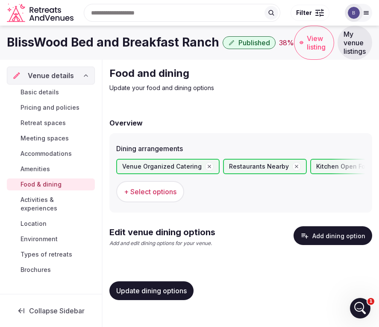
click at [333, 235] on button "Add dining option" at bounding box center [332, 235] width 79 height 19
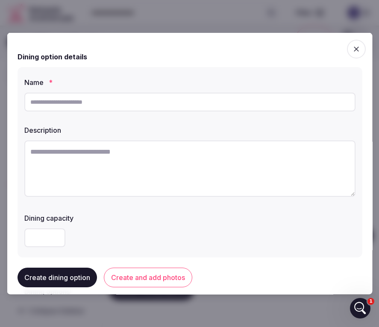
click at [360, 53] on span "button" at bounding box center [355, 49] width 19 height 19
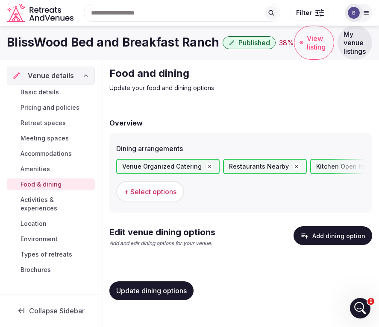
click at [206, 243] on p "Add and edit dining options for your venue." at bounding box center [162, 243] width 106 height 7
click at [252, 102] on div "Food and dining Update your food and dining options Overview Dining arrangement…" at bounding box center [241, 187] width 276 height 254
